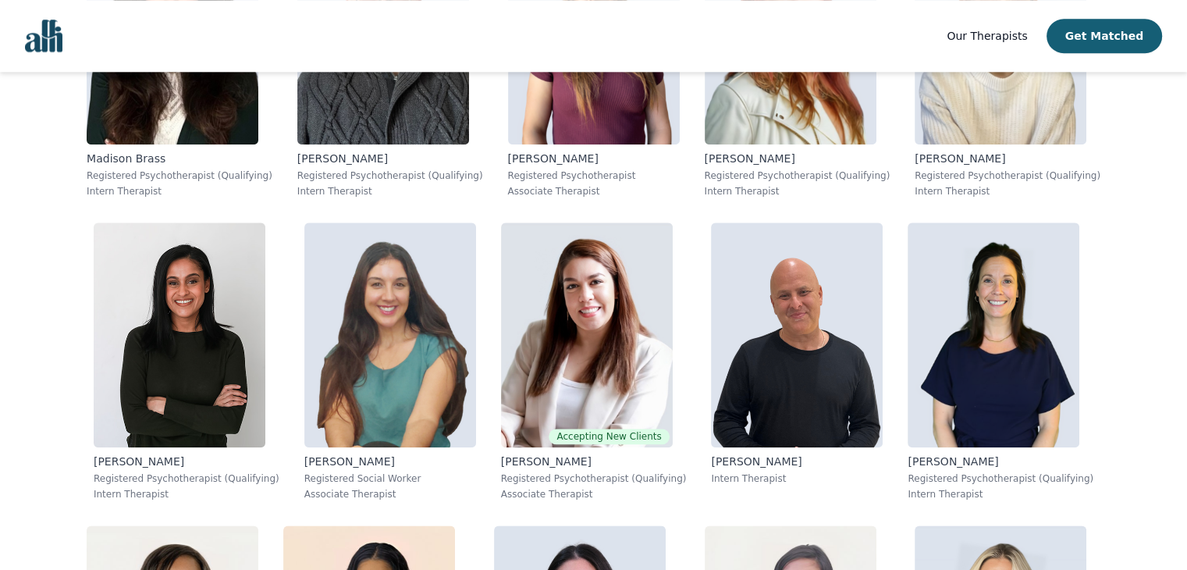
scroll to position [1734, 0]
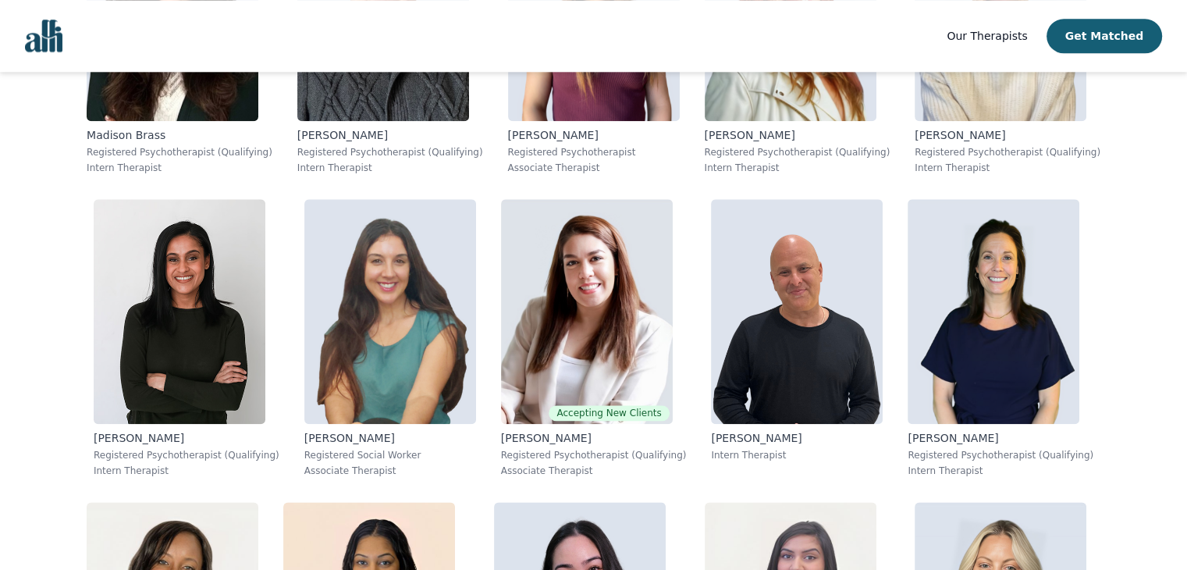
drag, startPoint x: 1198, startPoint y: 24, endPoint x: 1191, endPoint y: 116, distance: 92.4
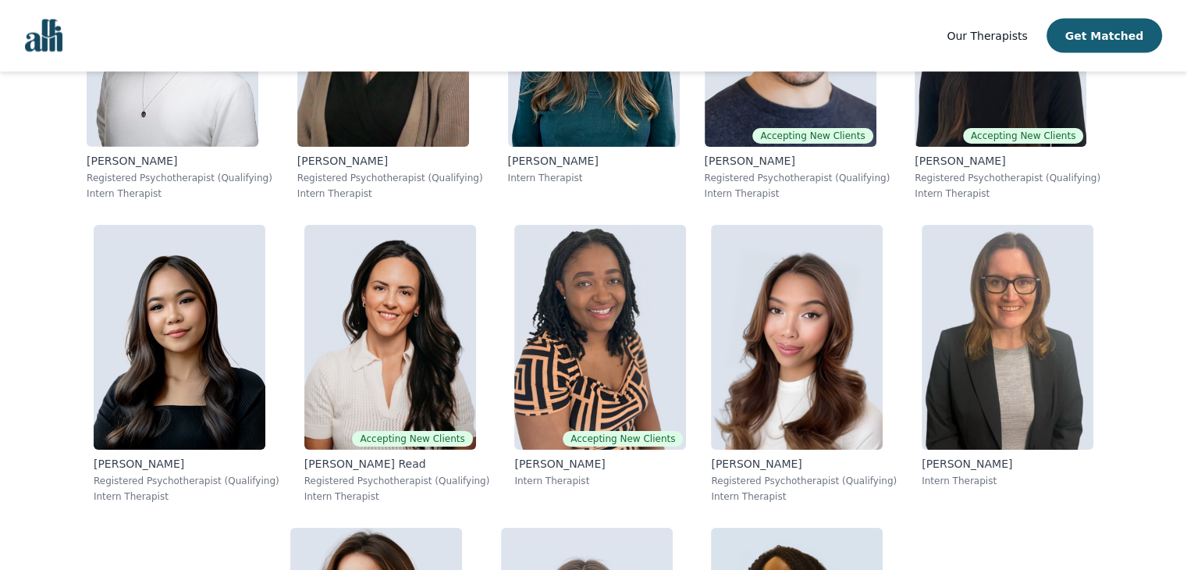
scroll to position [9597, 0]
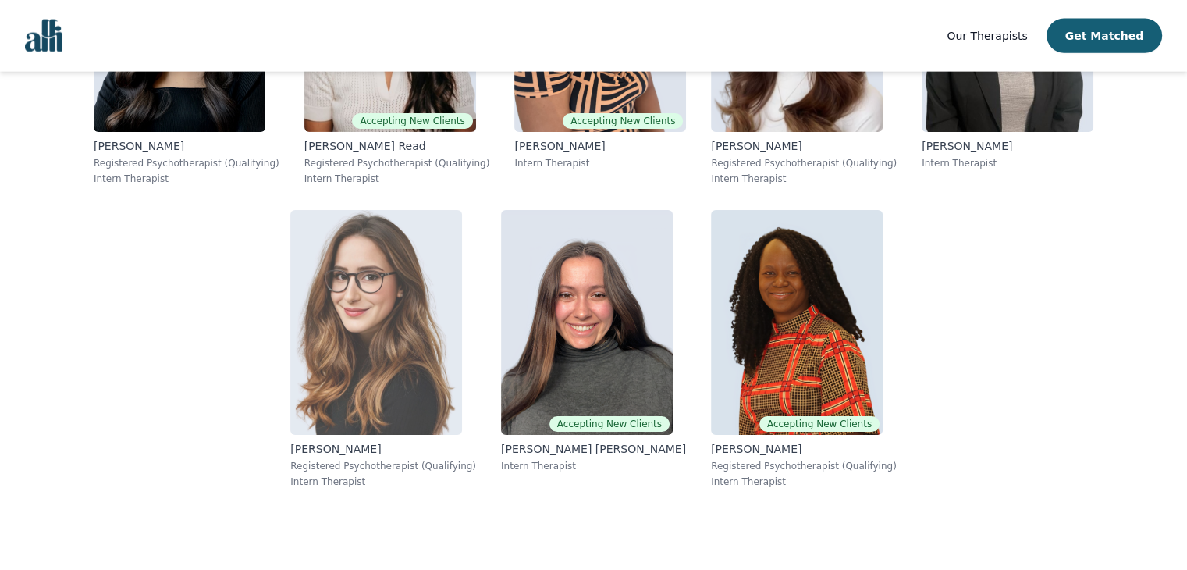
click at [462, 352] on img at bounding box center [376, 322] width 172 height 225
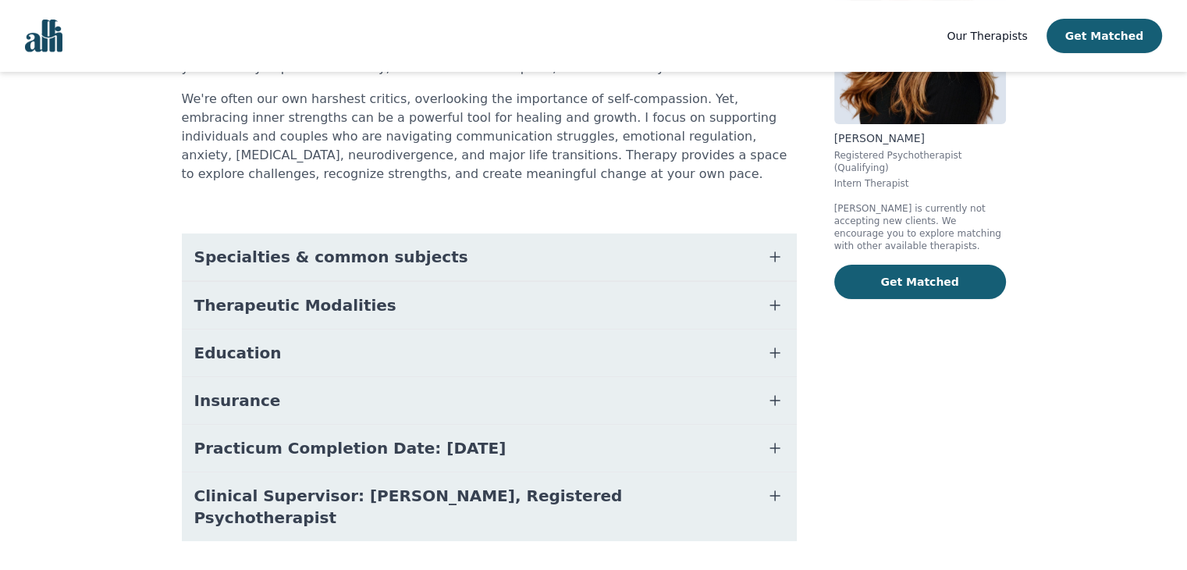
scroll to position [230, 0]
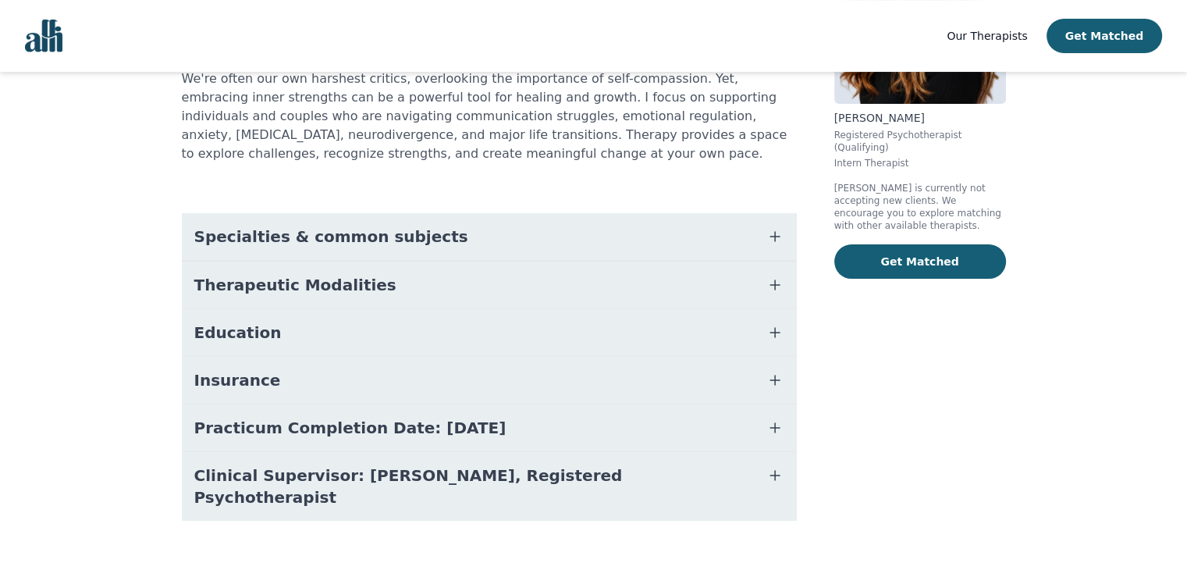
click at [661, 247] on button "Specialties & common subjects" at bounding box center [489, 236] width 615 height 47
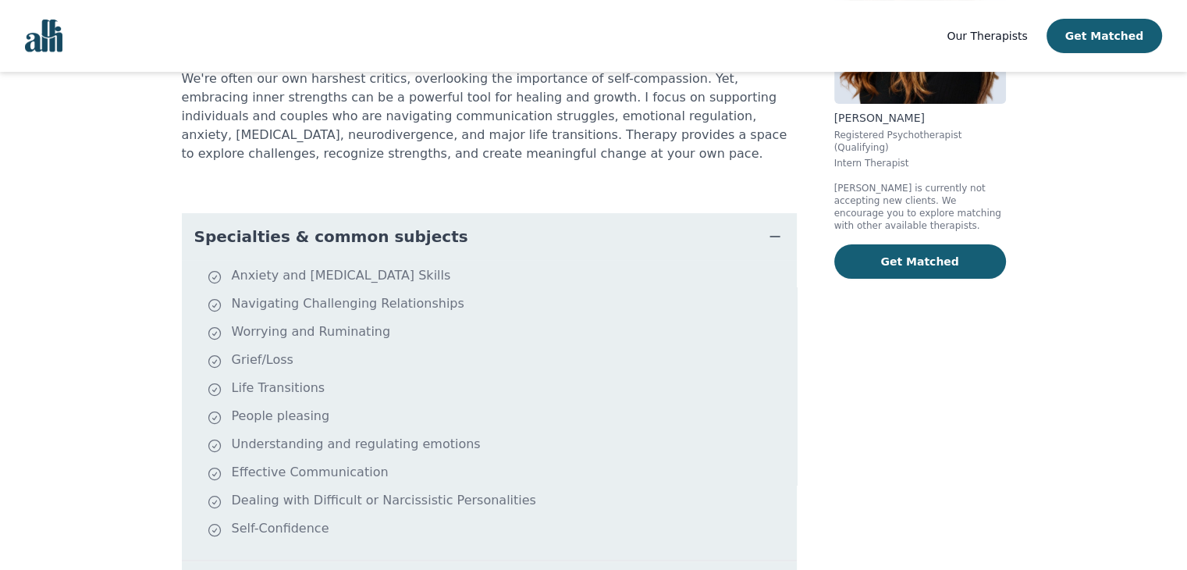
click at [715, 169] on div "About [PERSON_NAME] I'm passionate about helping you feel seen, heard, and valu…" at bounding box center [489, 383] width 615 height 947
click at [783, 234] on icon "button" at bounding box center [775, 236] width 19 height 19
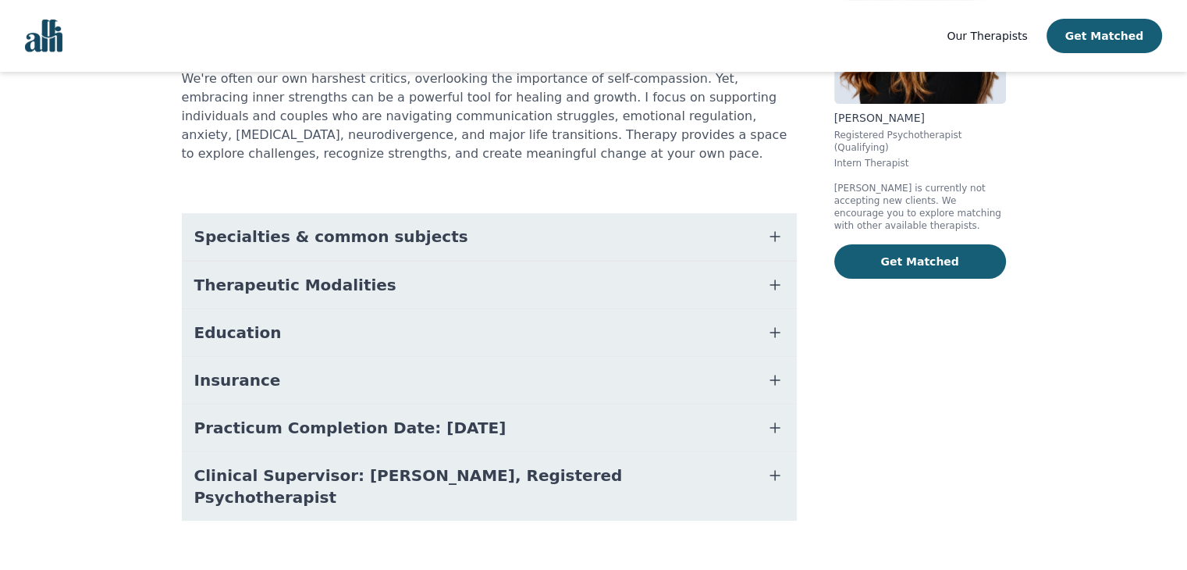
click at [726, 291] on button "Therapeutic Modalities" at bounding box center [489, 284] width 615 height 47
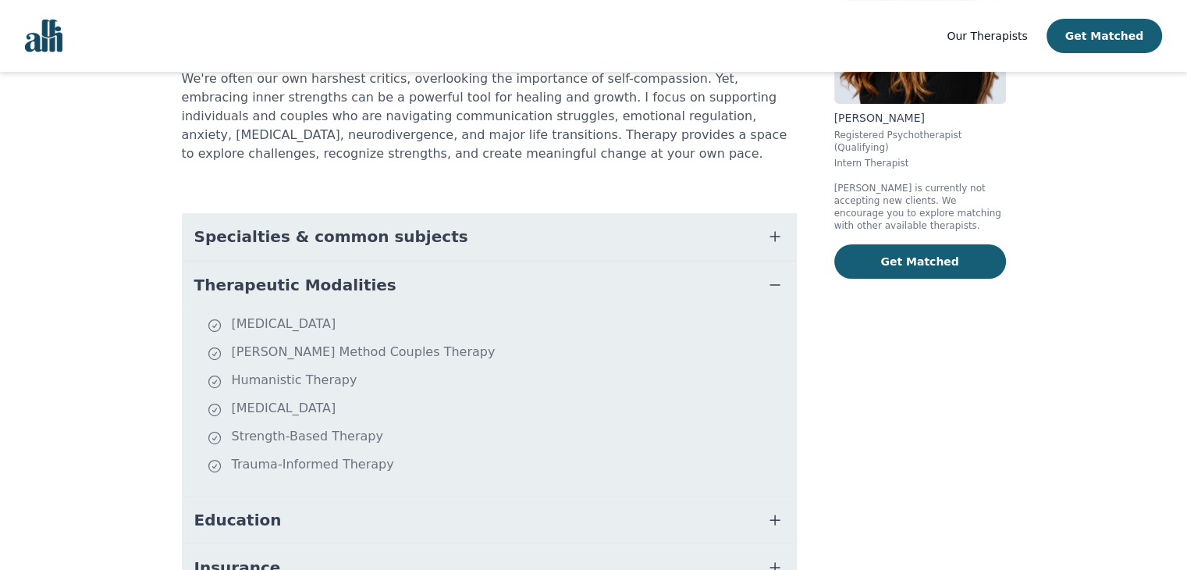
click at [715, 523] on button "Education" at bounding box center [489, 519] width 615 height 47
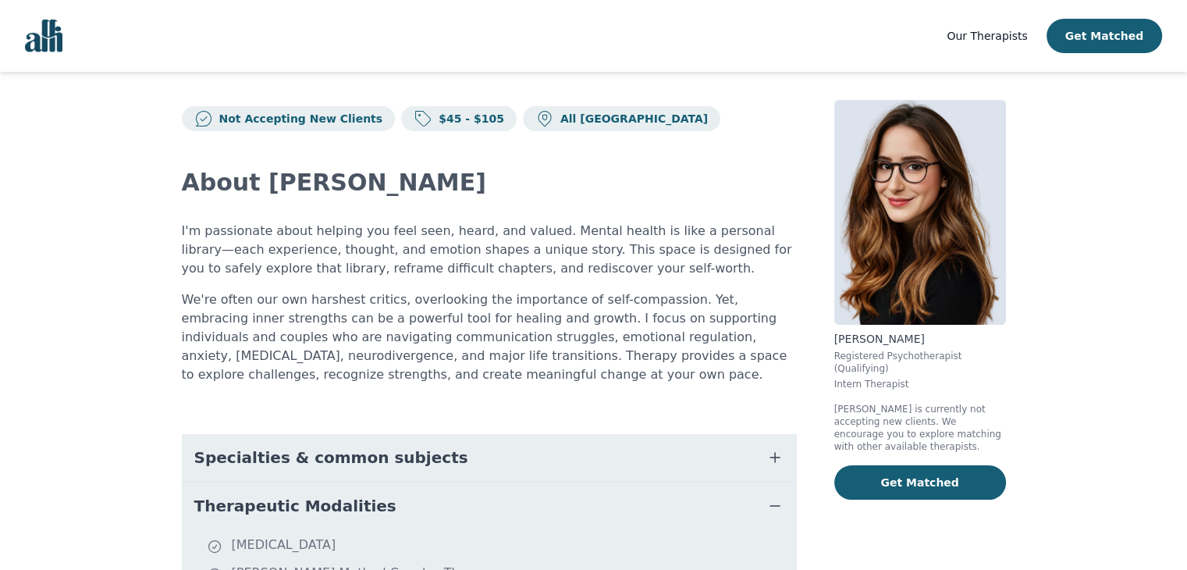
scroll to position [0, 0]
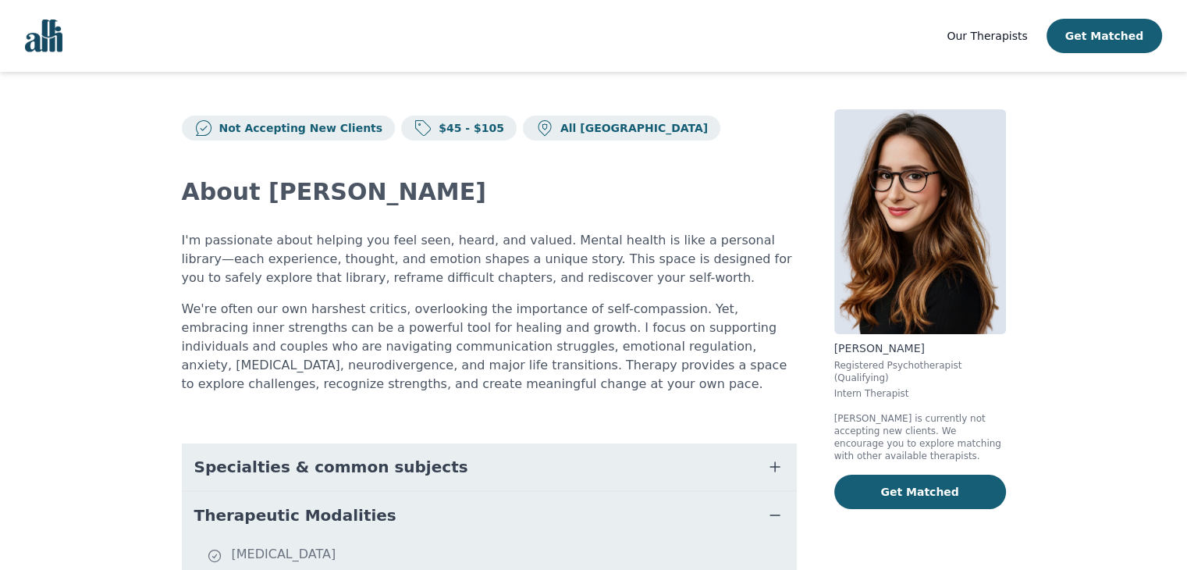
drag, startPoint x: 1198, startPoint y: 317, endPoint x: 666, endPoint y: 132, distance: 563.5
click at [666, 132] on div "Not Accepting New Clients $45 - $105 All Canada" at bounding box center [489, 124] width 615 height 31
drag, startPoint x: 531, startPoint y: 132, endPoint x: 497, endPoint y: 124, distance: 34.5
click at [523, 124] on div "All [GEOGRAPHIC_DATA]" at bounding box center [621, 128] width 197 height 25
click at [535, 124] on icon at bounding box center [544, 128] width 19 height 19
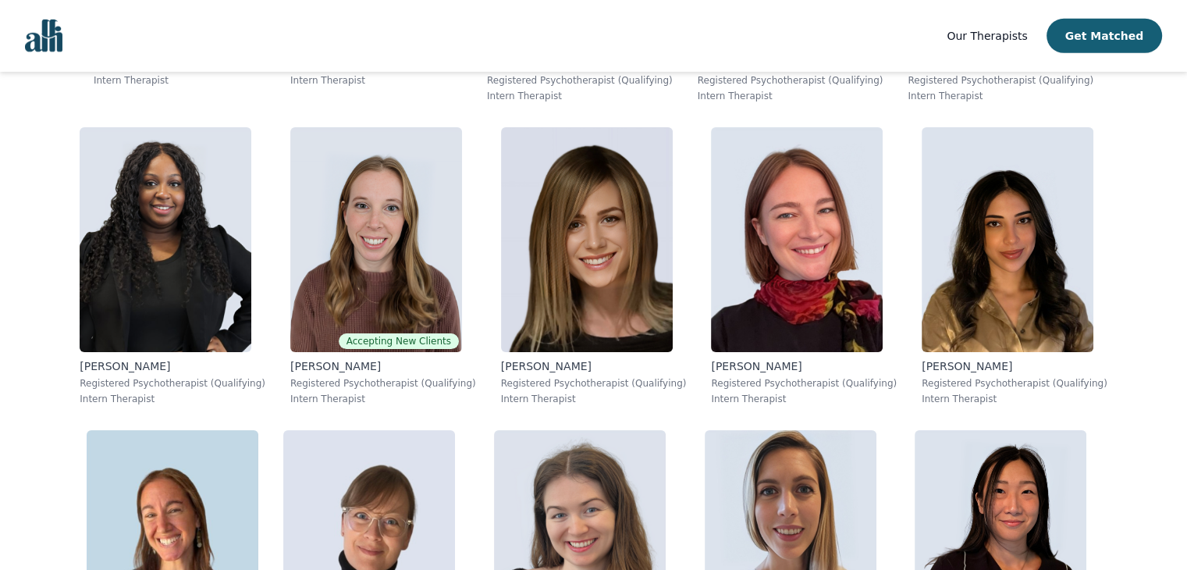
scroll to position [5149, 0]
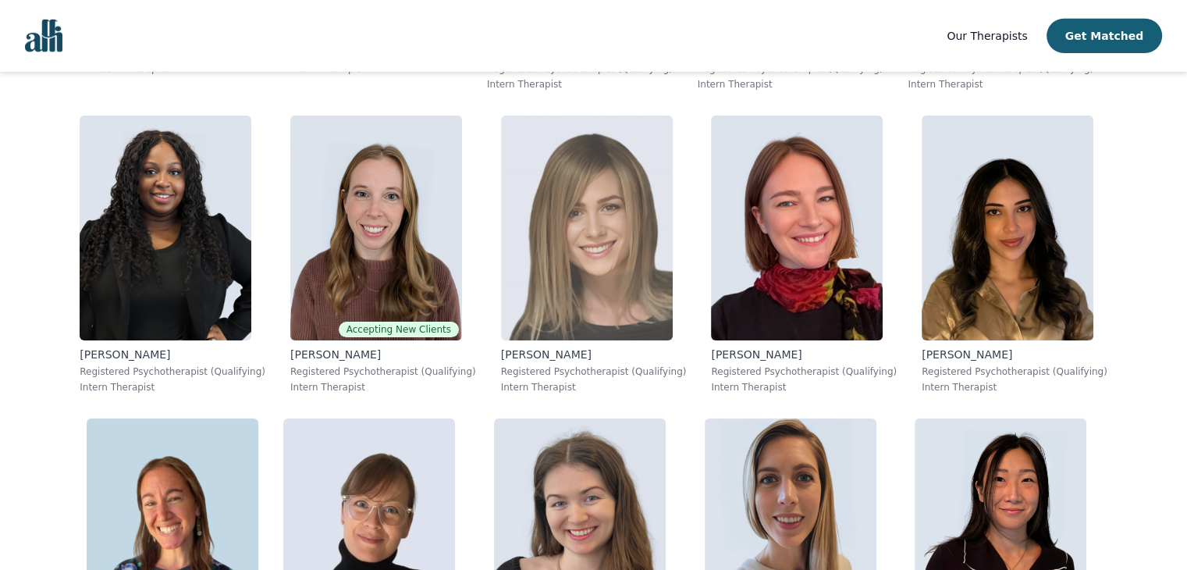
click at [561, 238] on img at bounding box center [587, 228] width 172 height 225
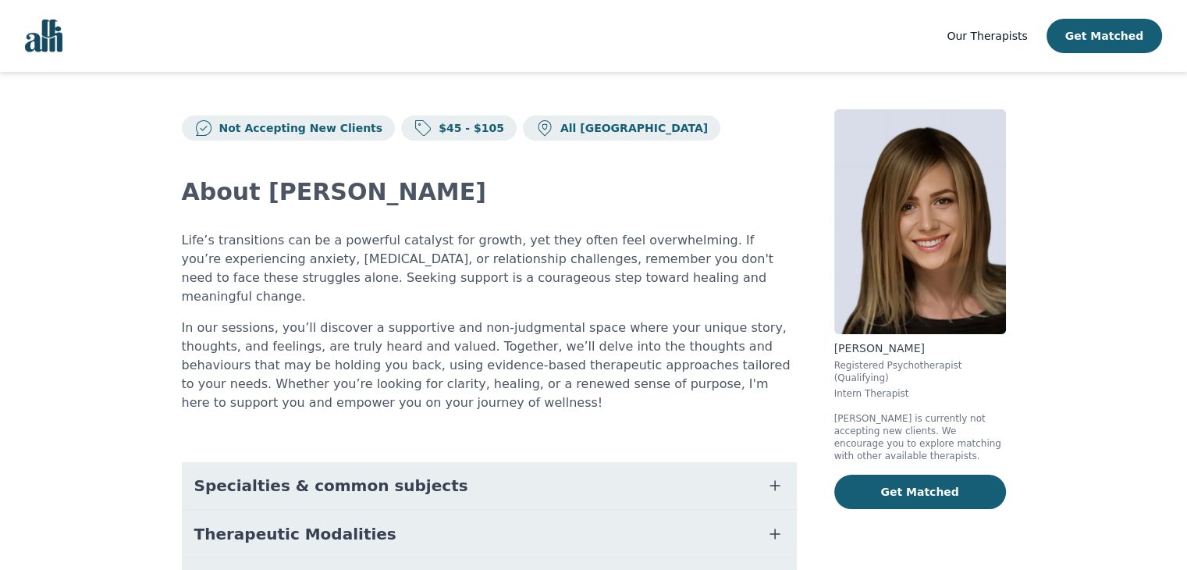
click at [669, 472] on button "Specialties & common subjects" at bounding box center [489, 485] width 615 height 47
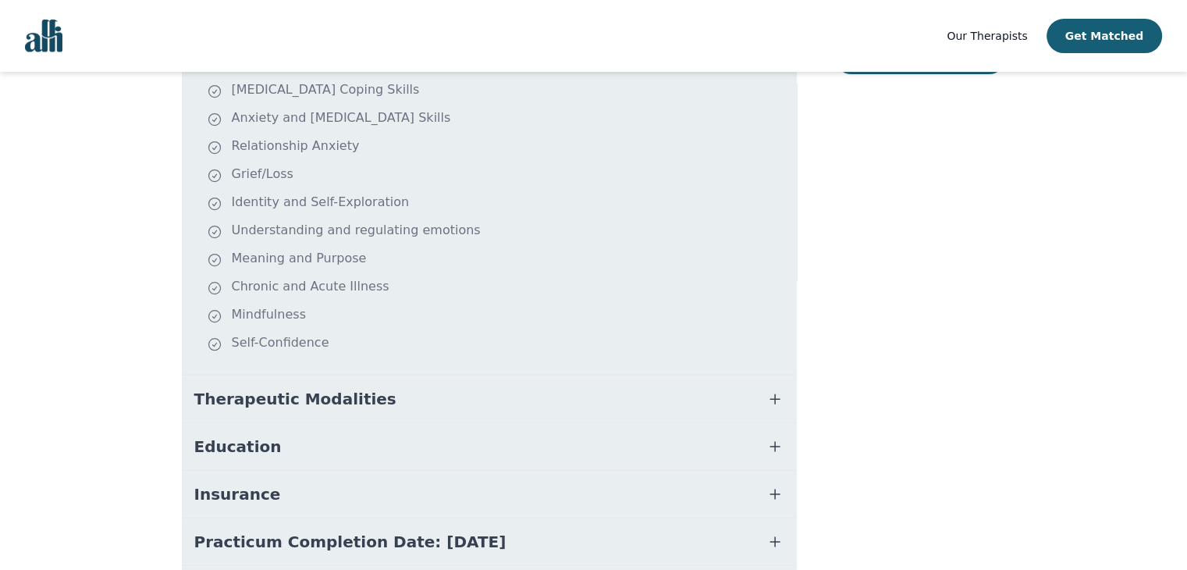
scroll to position [445, 0]
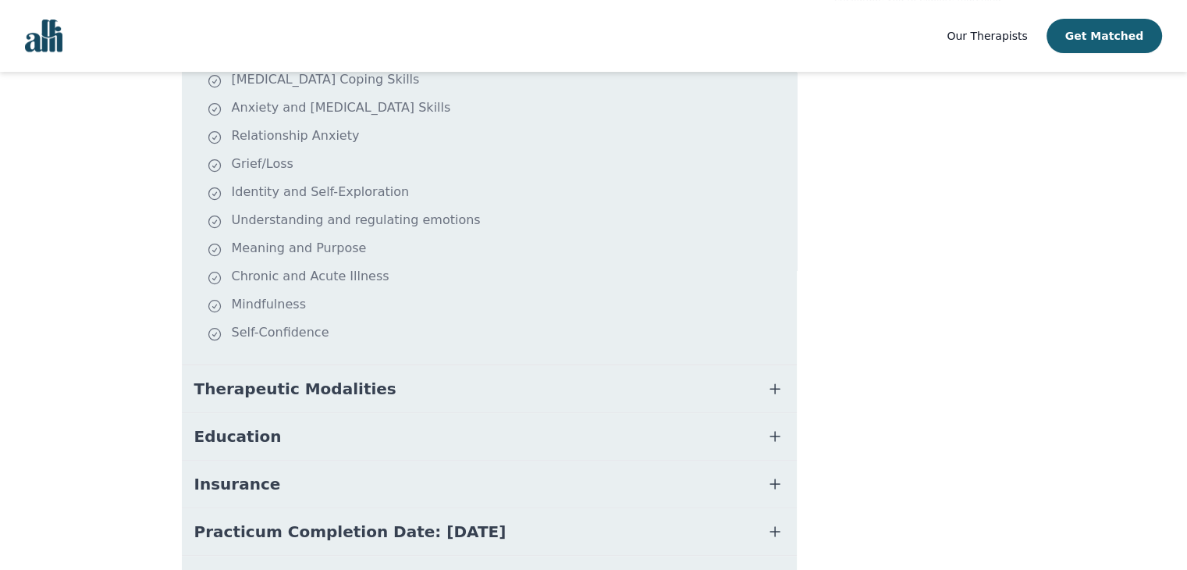
click at [631, 365] on button "Therapeutic Modalities" at bounding box center [489, 388] width 615 height 47
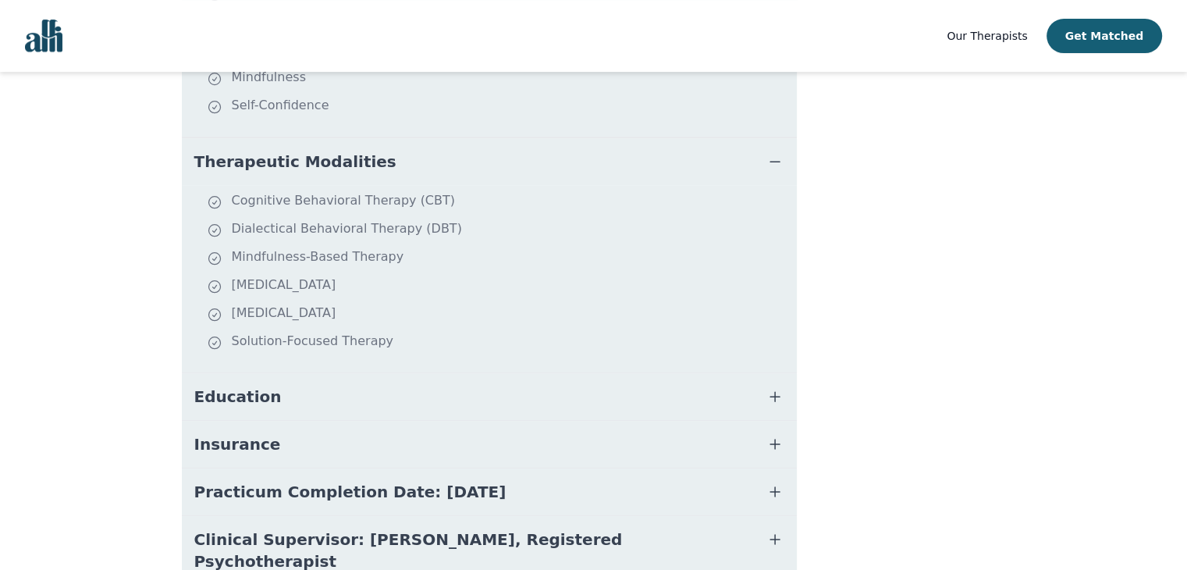
scroll to position [720, 0]
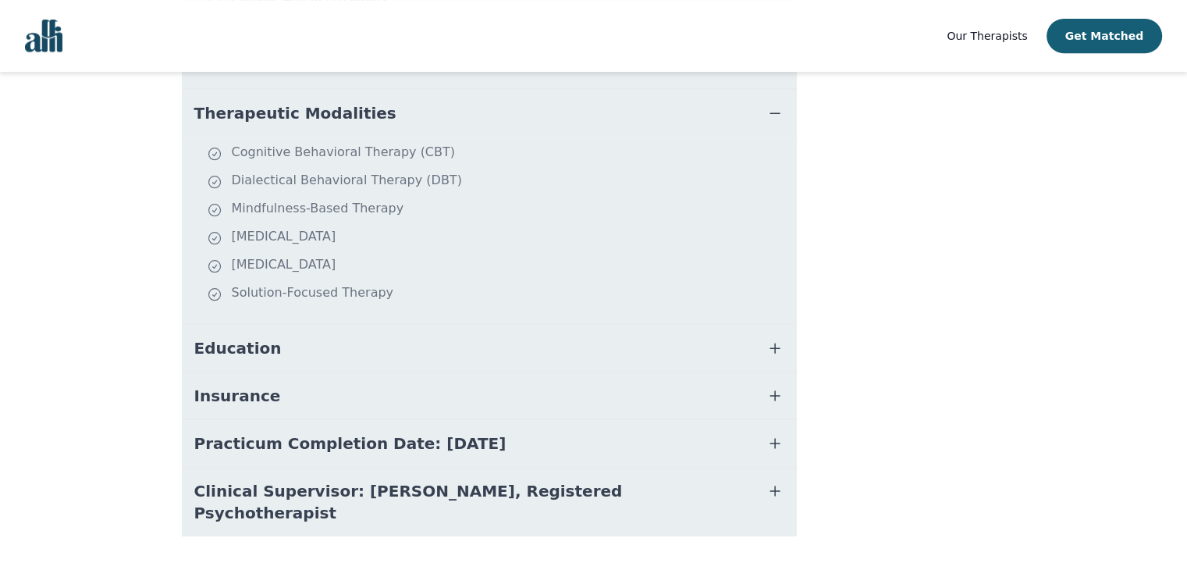
click at [713, 331] on button "Education" at bounding box center [489, 348] width 615 height 47
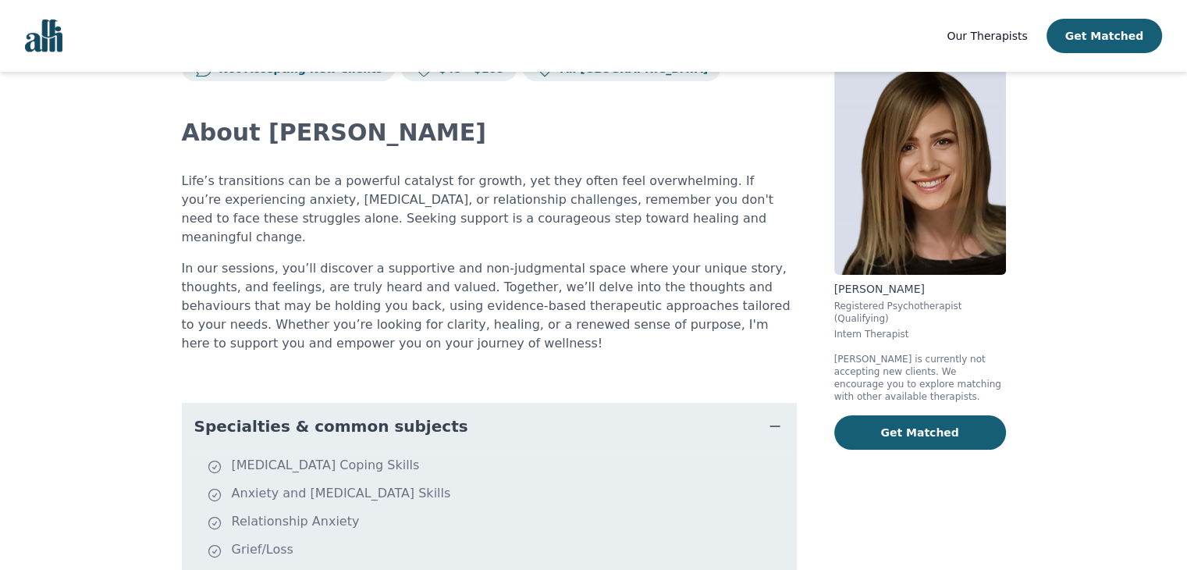
scroll to position [0, 0]
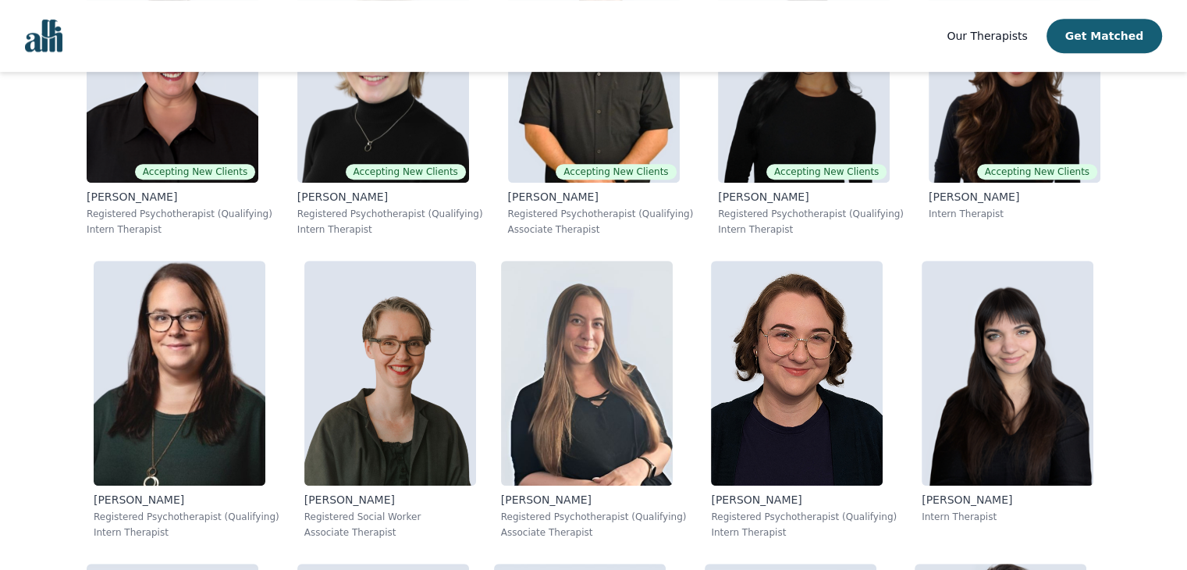
scroll to position [1262, 0]
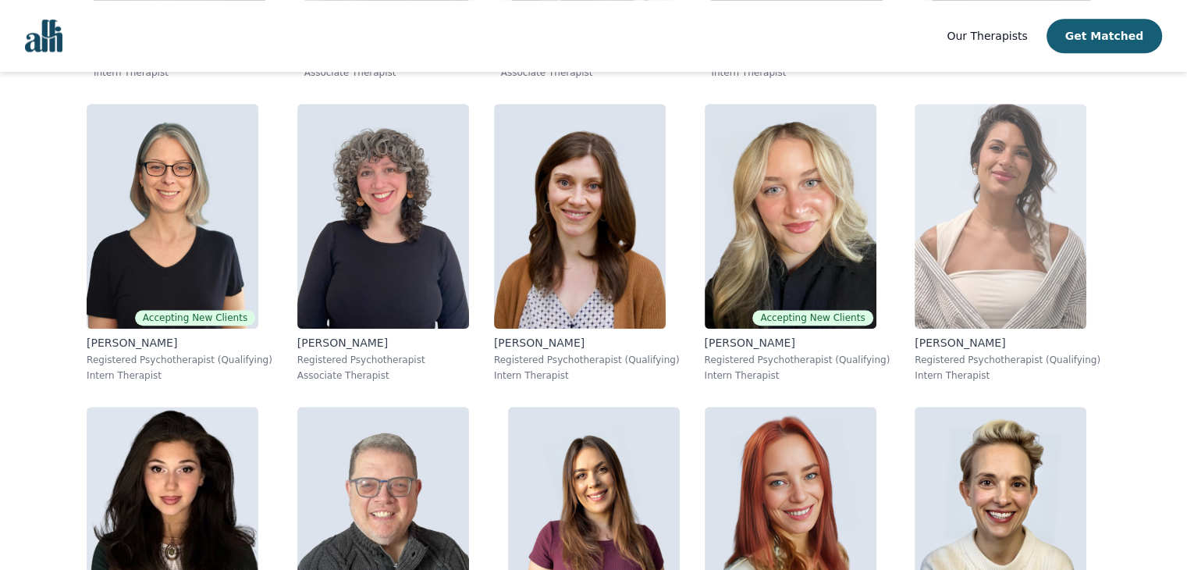
click at [1050, 178] on img at bounding box center [1001, 216] width 172 height 225
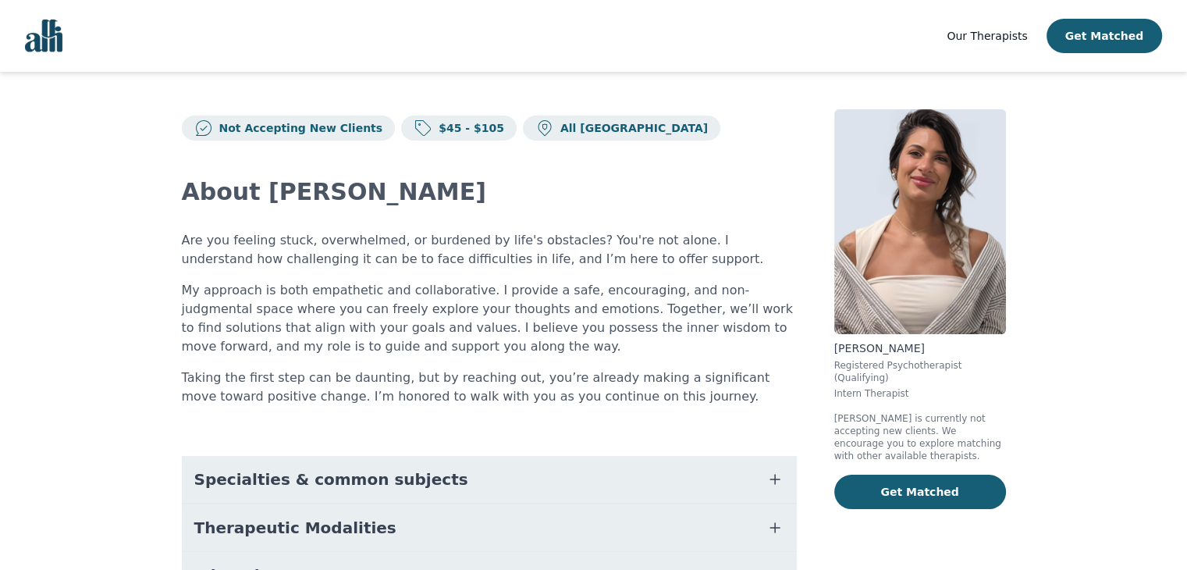
click at [647, 491] on button "Specialties & common subjects" at bounding box center [489, 479] width 615 height 47
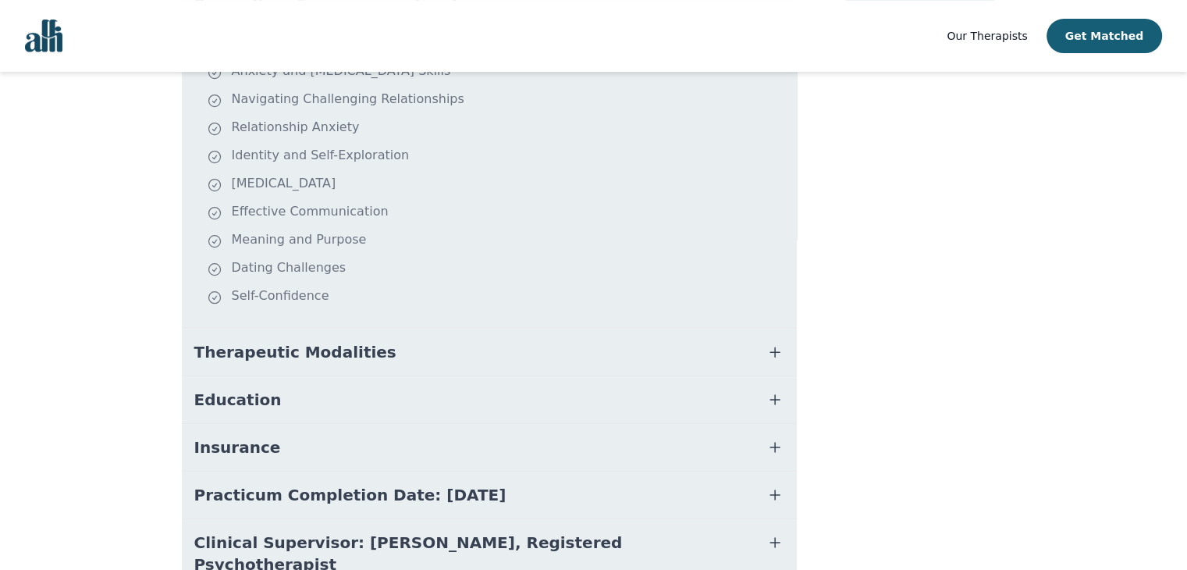
scroll to position [521, 0]
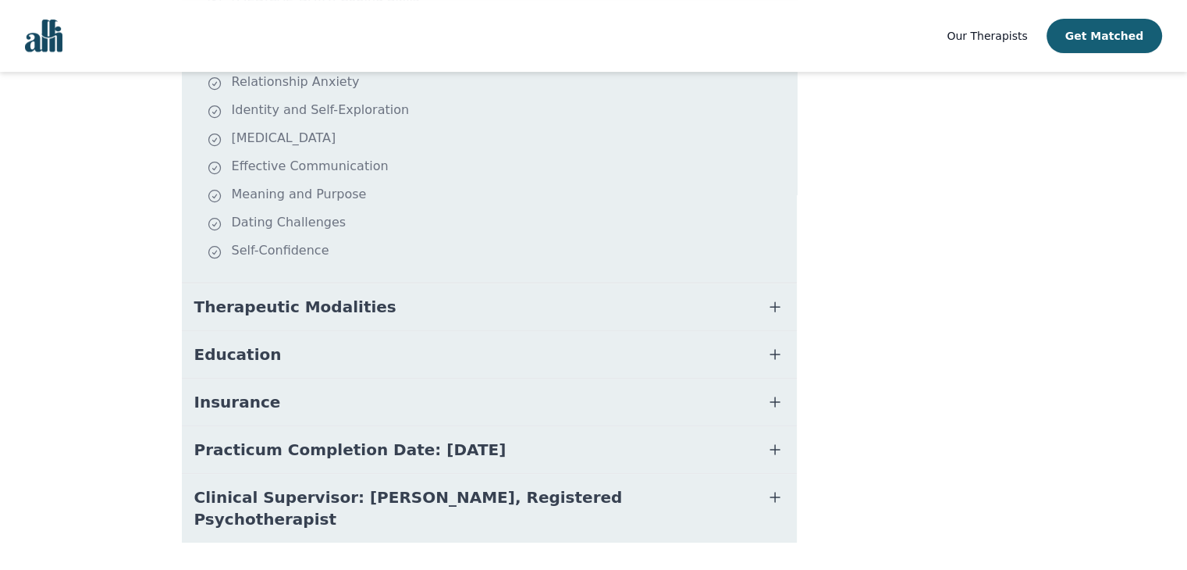
click at [710, 321] on button "Therapeutic Modalities" at bounding box center [489, 306] width 615 height 47
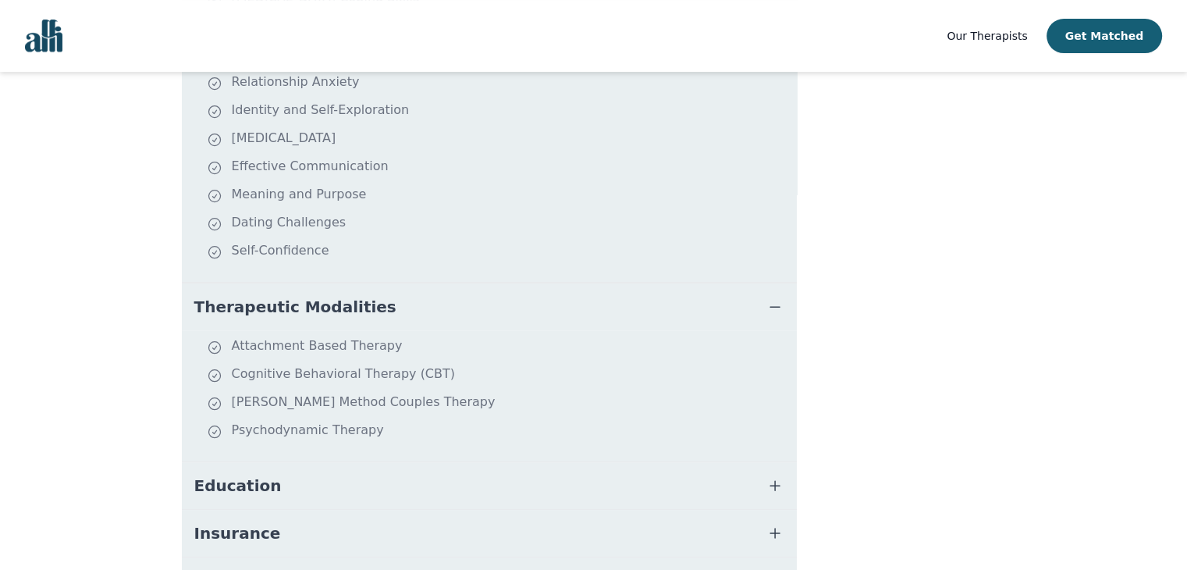
scroll to position [677, 0]
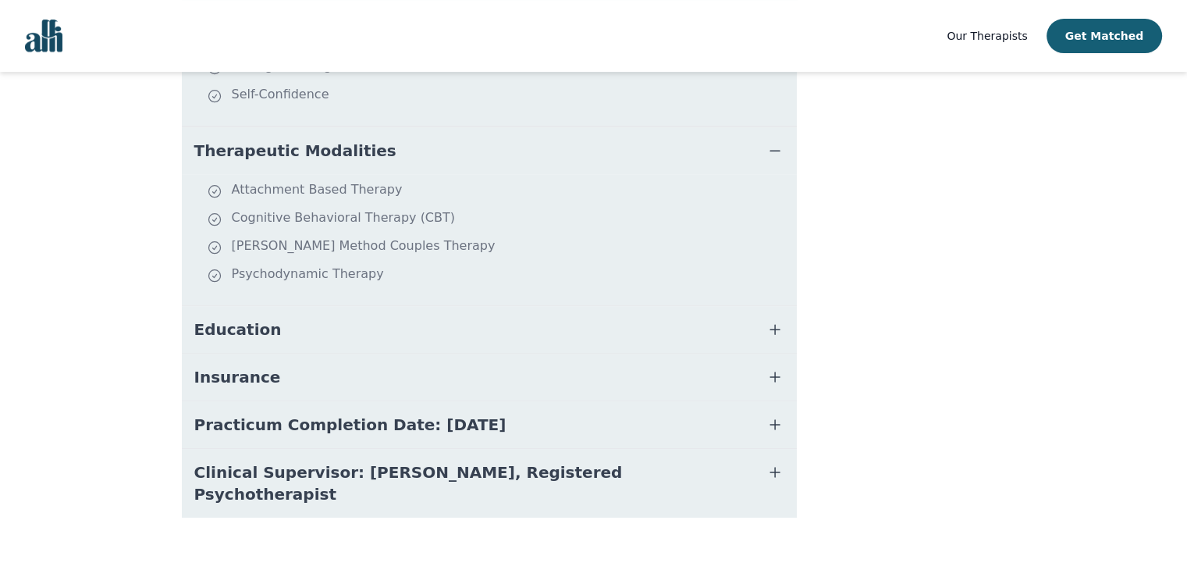
click at [699, 341] on button "Education" at bounding box center [489, 329] width 615 height 47
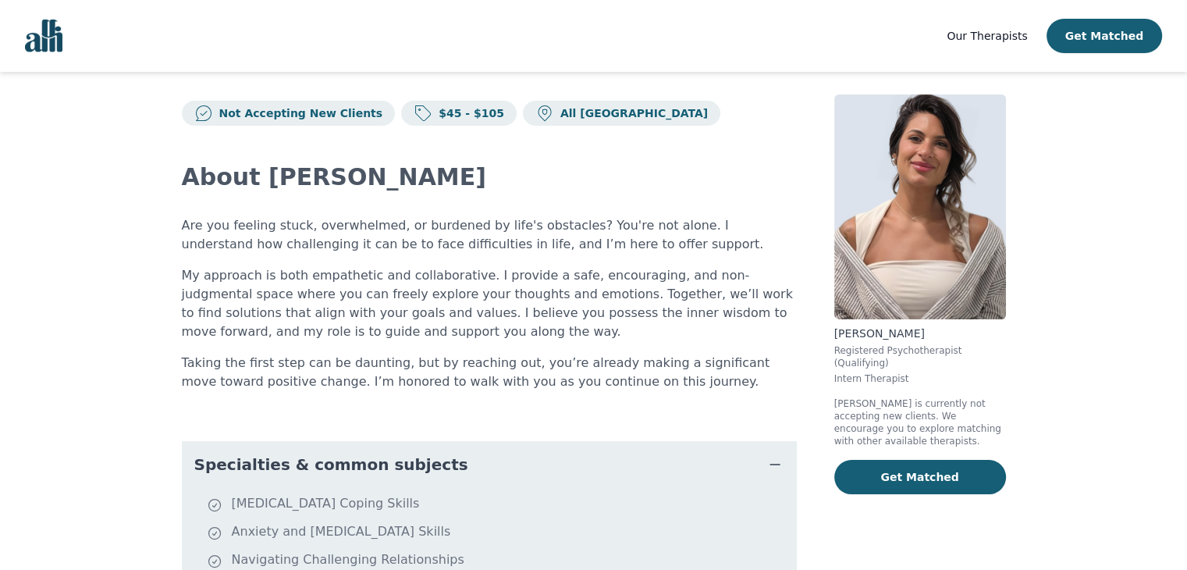
scroll to position [0, 0]
